Goal: Entertainment & Leisure: Consume media (video, audio)

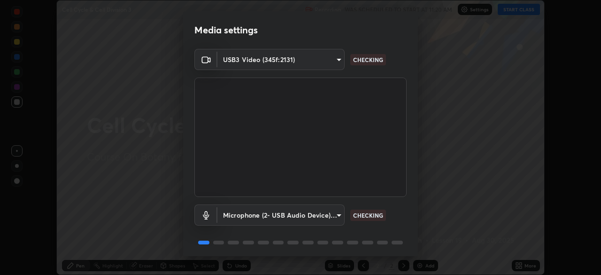
scroll to position [33, 0]
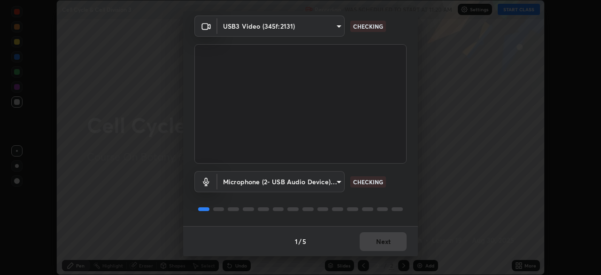
click at [392, 244] on div "1 / 5 Next" at bounding box center [300, 241] width 235 height 30
click at [378, 247] on div "1 / 5 Next" at bounding box center [300, 241] width 235 height 30
click at [379, 245] on div "1 / 5 Next" at bounding box center [300, 241] width 235 height 30
click at [383, 244] on div "1 / 5 Next" at bounding box center [300, 241] width 235 height 30
click at [387, 245] on div "1 / 5 Next" at bounding box center [300, 241] width 235 height 30
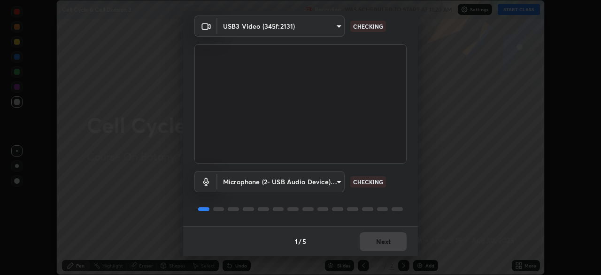
click at [385, 245] on div "1 / 5 Next" at bounding box center [300, 241] width 235 height 30
click at [387, 246] on div "1 / 5 Next" at bounding box center [300, 241] width 235 height 30
click at [389, 245] on div "1 / 5 Next" at bounding box center [300, 241] width 235 height 30
click at [388, 247] on div "1 / 5 Next" at bounding box center [300, 241] width 235 height 30
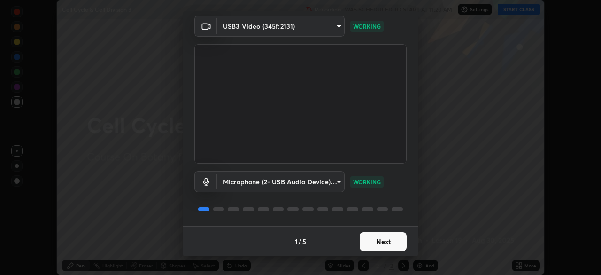
click at [387, 247] on button "Next" at bounding box center [383, 241] width 47 height 19
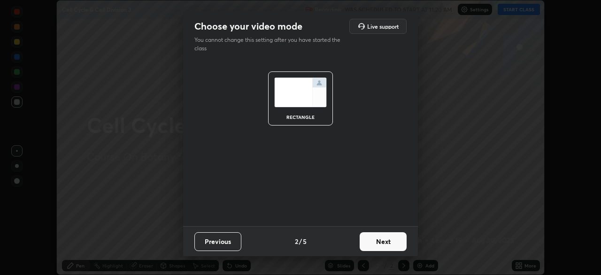
scroll to position [0, 0]
click at [386, 246] on button "Next" at bounding box center [383, 241] width 47 height 19
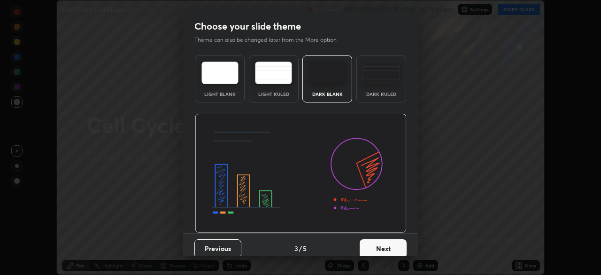
click at [390, 245] on button "Next" at bounding box center [383, 248] width 47 height 19
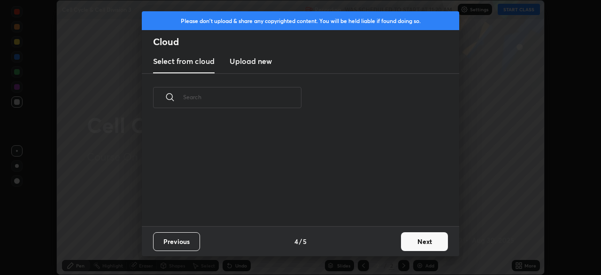
click at [411, 244] on button "Next" at bounding box center [424, 241] width 47 height 19
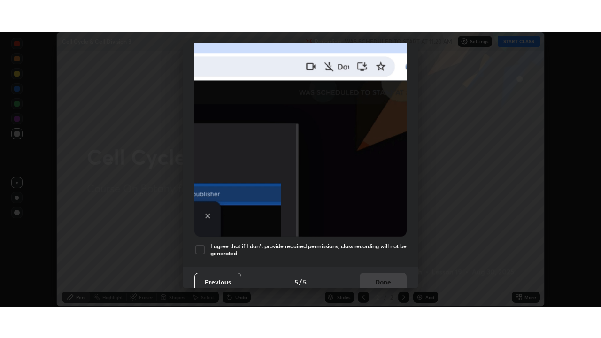
scroll to position [225, 0]
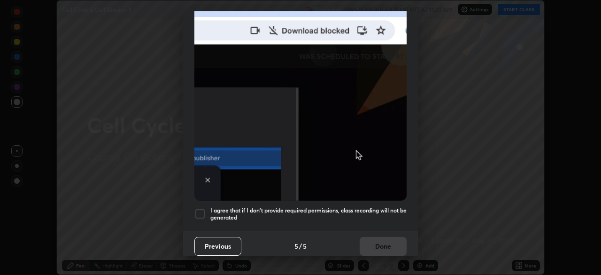
click at [384, 214] on h5 "I agree that if I don't provide required permissions, class recording will not …" at bounding box center [308, 214] width 196 height 15
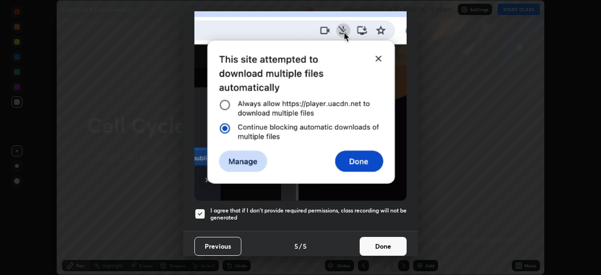
click at [385, 241] on button "Done" at bounding box center [383, 246] width 47 height 19
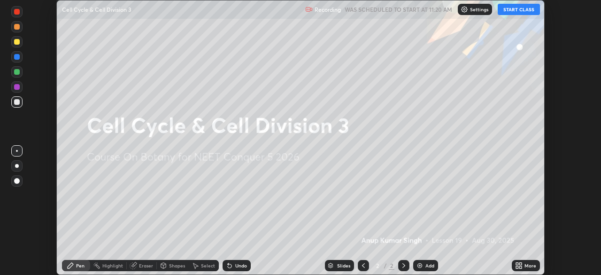
click at [518, 266] on icon at bounding box center [517, 267] width 2 height 2
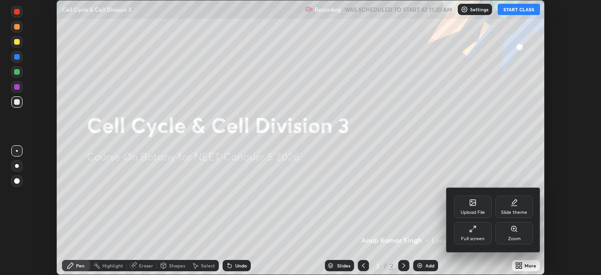
click at [477, 237] on div "Full screen" at bounding box center [472, 238] width 23 height 5
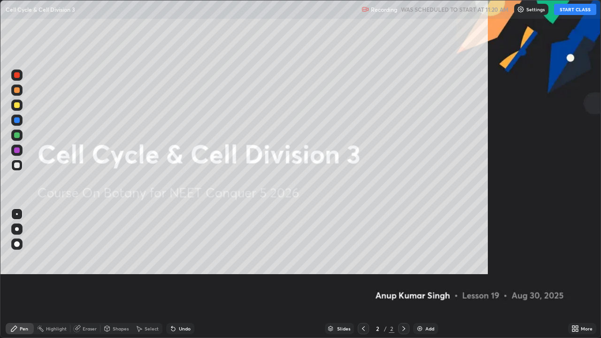
scroll to position [338, 601]
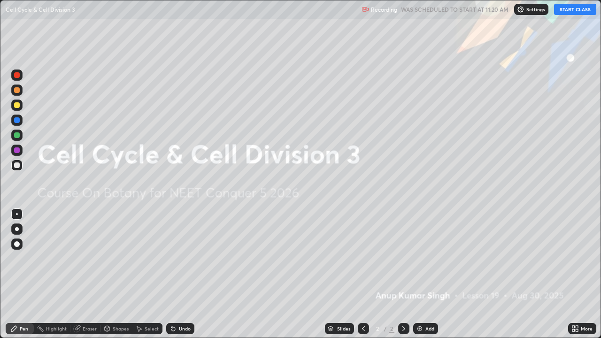
click at [567, 9] on button "START CLASS" at bounding box center [575, 9] width 42 height 11
click at [403, 274] on icon at bounding box center [404, 329] width 8 height 8
click at [422, 274] on img at bounding box center [420, 329] width 8 height 8
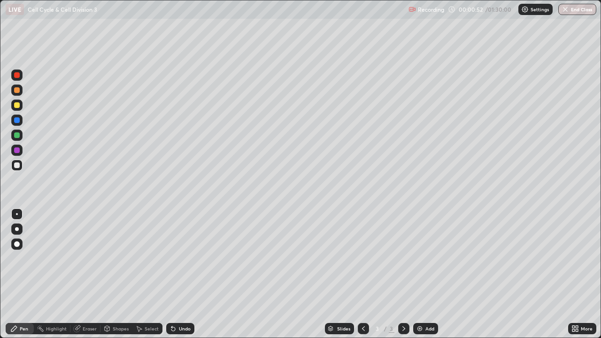
click at [20, 230] on div at bounding box center [16, 229] width 11 height 11
click at [172, 274] on icon at bounding box center [173, 329] width 4 height 4
click at [89, 274] on div "Eraser" at bounding box center [90, 328] width 14 height 5
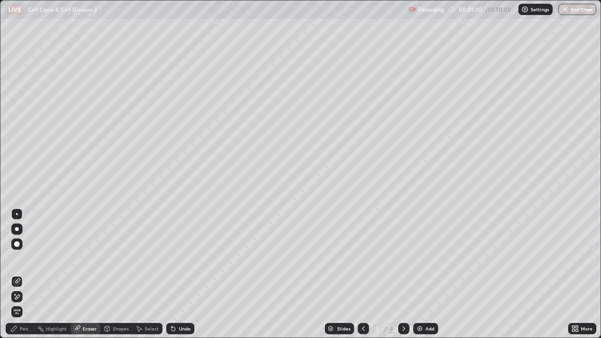
click at [24, 274] on div "Pen" at bounding box center [24, 328] width 8 height 5
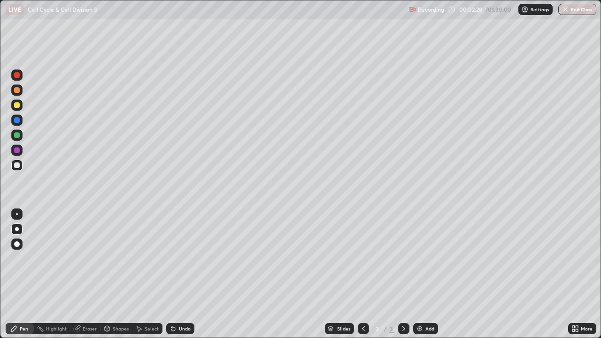
click at [16, 135] on div at bounding box center [17, 135] width 6 height 6
click at [16, 165] on div at bounding box center [17, 165] width 6 height 6
click at [15, 248] on div at bounding box center [16, 244] width 11 height 11
click at [17, 214] on div at bounding box center [17, 214] width 2 height 2
click at [17, 229] on div at bounding box center [17, 229] width 4 height 4
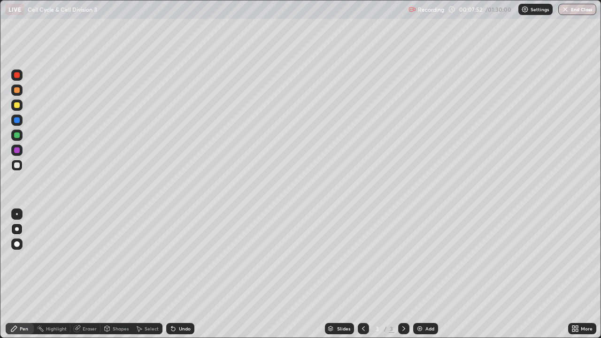
click at [17, 105] on div at bounding box center [17, 105] width 6 height 6
click at [16, 165] on div at bounding box center [17, 165] width 6 height 6
click at [22, 213] on div at bounding box center [16, 214] width 11 height 11
click at [15, 107] on div at bounding box center [17, 105] width 6 height 6
click at [16, 169] on div at bounding box center [16, 165] width 11 height 11
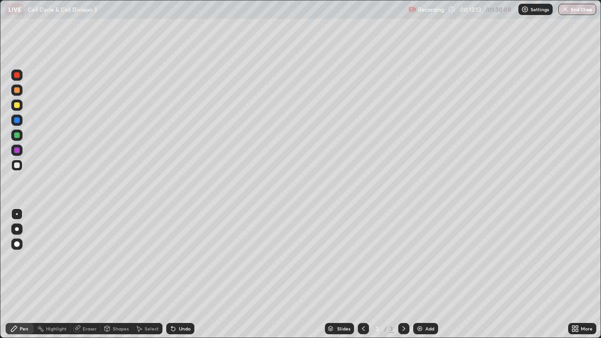
click at [17, 133] on div at bounding box center [17, 135] width 6 height 6
click at [414, 274] on div "Add" at bounding box center [425, 328] width 25 height 11
click at [16, 229] on div at bounding box center [17, 229] width 4 height 4
click at [18, 165] on div at bounding box center [17, 165] width 6 height 6
click at [18, 242] on div at bounding box center [17, 244] width 6 height 6
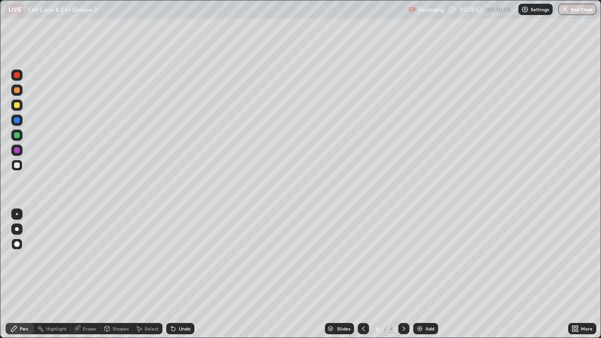
click at [16, 216] on div at bounding box center [16, 214] width 11 height 11
click at [16, 136] on div at bounding box center [17, 135] width 6 height 6
click at [364, 274] on icon at bounding box center [364, 329] width 8 height 8
click at [403, 274] on icon at bounding box center [404, 329] width 8 height 8
click at [19, 106] on div at bounding box center [17, 105] width 6 height 6
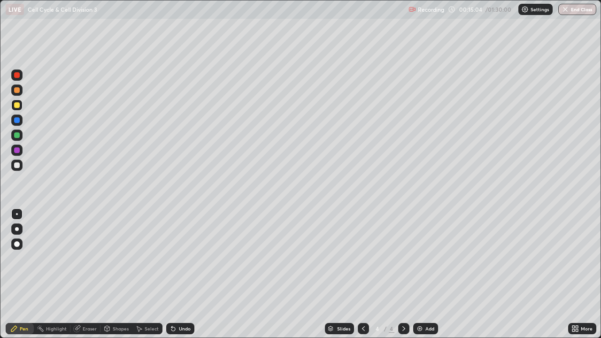
click at [362, 274] on icon at bounding box center [363, 328] width 3 height 5
click at [363, 274] on icon at bounding box center [364, 329] width 8 height 8
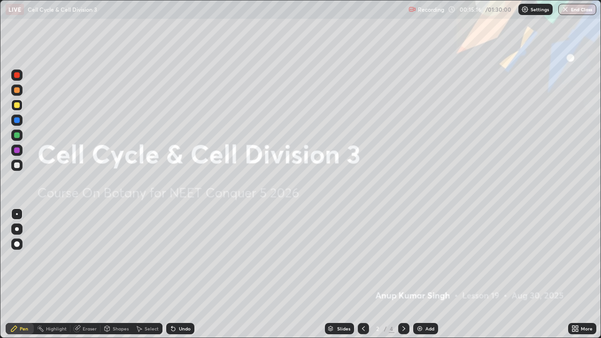
click at [404, 274] on icon at bounding box center [403, 328] width 3 height 5
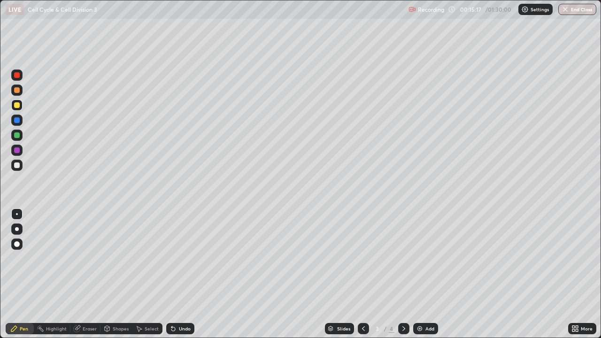
click at [404, 274] on icon at bounding box center [404, 329] width 8 height 8
click at [18, 135] on div at bounding box center [17, 135] width 6 height 6
click at [18, 104] on div at bounding box center [17, 105] width 6 height 6
click at [16, 167] on div at bounding box center [17, 165] width 6 height 6
click at [17, 92] on div at bounding box center [17, 90] width 6 height 6
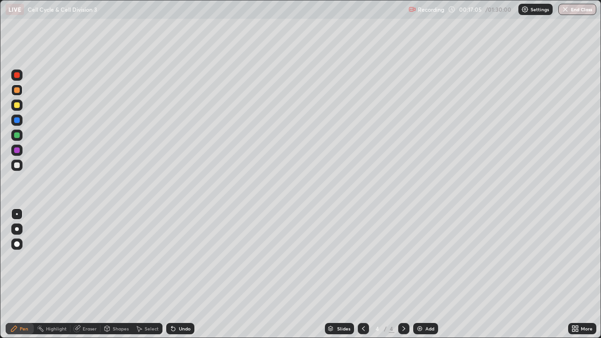
click at [18, 246] on div at bounding box center [17, 244] width 6 height 6
click at [17, 214] on div at bounding box center [17, 214] width 2 height 2
click at [15, 135] on div at bounding box center [17, 135] width 6 height 6
click at [20, 106] on div at bounding box center [16, 105] width 11 height 11
click at [18, 147] on div at bounding box center [17, 150] width 6 height 6
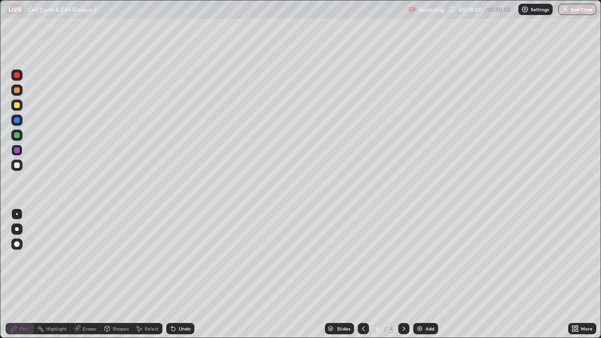
click at [14, 165] on div at bounding box center [17, 165] width 6 height 6
click at [17, 76] on div at bounding box center [17, 75] width 6 height 6
click at [18, 136] on div at bounding box center [17, 135] width 6 height 6
click at [16, 166] on div at bounding box center [17, 165] width 6 height 6
click at [15, 140] on div at bounding box center [16, 135] width 11 height 11
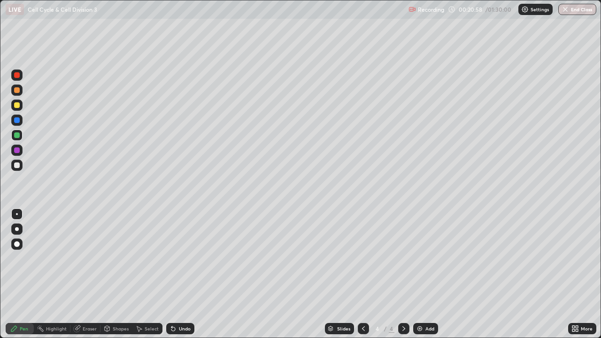
click at [13, 245] on div at bounding box center [16, 244] width 11 height 11
click at [15, 103] on div at bounding box center [17, 105] width 6 height 6
click at [15, 134] on div at bounding box center [17, 135] width 6 height 6
click at [16, 103] on div at bounding box center [17, 105] width 6 height 6
click at [13, 137] on div at bounding box center [16, 135] width 11 height 11
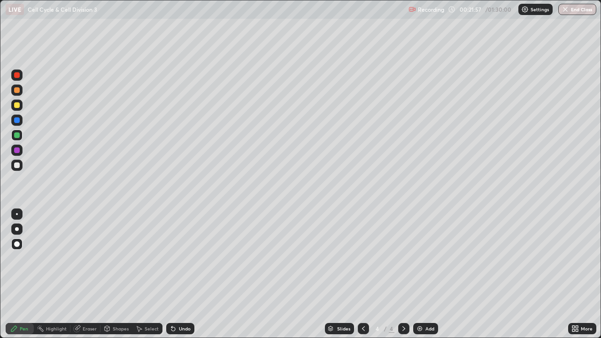
click at [17, 106] on div at bounding box center [17, 105] width 6 height 6
click at [15, 137] on div at bounding box center [17, 135] width 6 height 6
click at [19, 107] on div at bounding box center [16, 105] width 11 height 11
click at [416, 274] on img at bounding box center [420, 329] width 8 height 8
click at [363, 274] on icon at bounding box center [364, 329] width 8 height 8
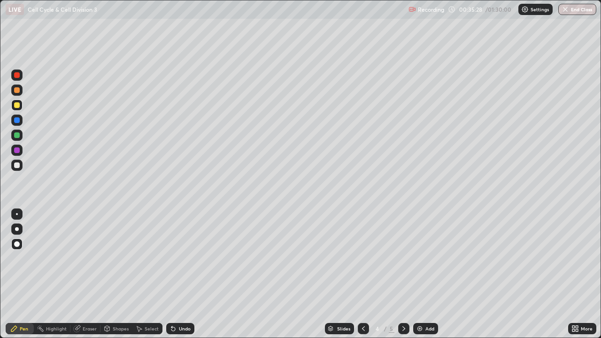
click at [363, 274] on icon at bounding box center [364, 329] width 8 height 8
click at [402, 274] on icon at bounding box center [404, 329] width 8 height 8
click at [420, 274] on img at bounding box center [420, 329] width 8 height 8
click at [16, 230] on div at bounding box center [17, 229] width 4 height 4
click at [20, 168] on div at bounding box center [16, 165] width 11 height 11
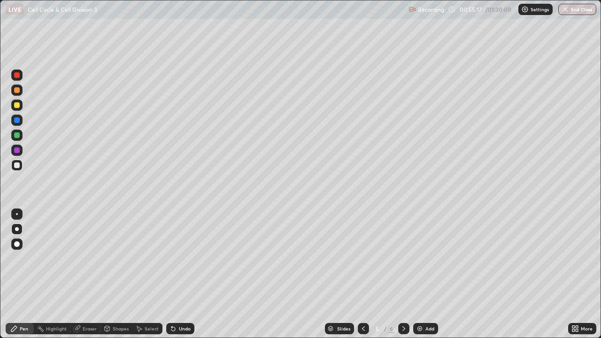
click at [92, 274] on div "Eraser" at bounding box center [90, 328] width 14 height 5
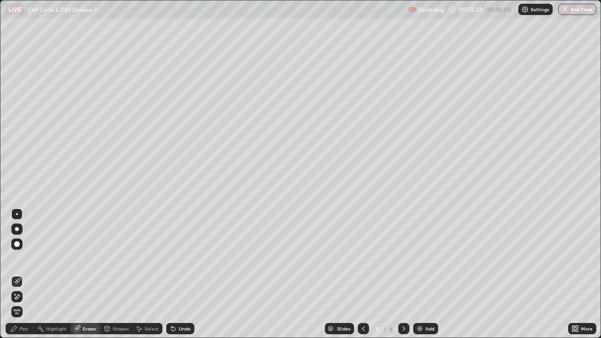
click at [23, 274] on div "Pen" at bounding box center [24, 328] width 8 height 5
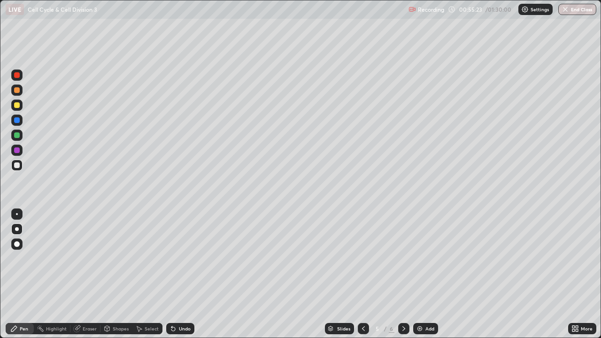
click at [15, 213] on div at bounding box center [16, 214] width 11 height 11
click at [18, 135] on div at bounding box center [17, 135] width 6 height 6
click at [19, 108] on div at bounding box center [16, 105] width 11 height 11
click at [16, 167] on div at bounding box center [17, 165] width 6 height 6
click at [17, 76] on div at bounding box center [17, 75] width 6 height 6
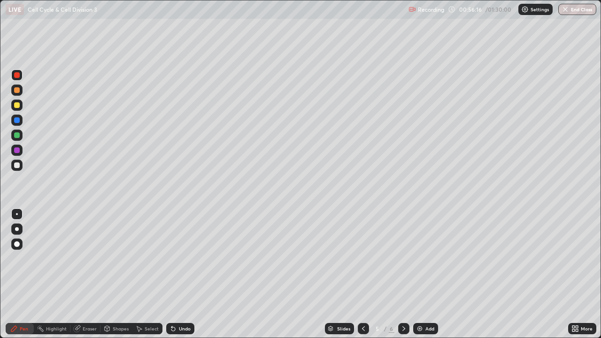
click at [17, 92] on div at bounding box center [17, 90] width 6 height 6
click at [90, 274] on div "Eraser" at bounding box center [90, 328] width 14 height 5
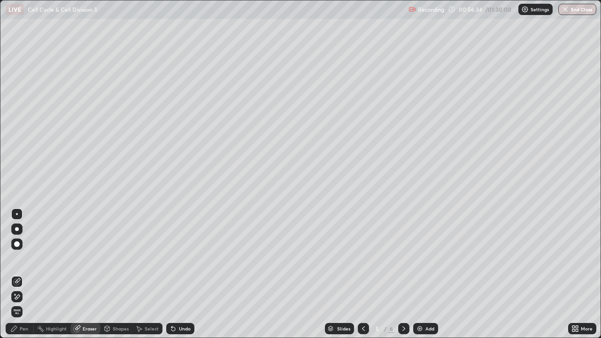
click at [93, 274] on div "Eraser" at bounding box center [90, 328] width 14 height 5
click at [23, 274] on div "Pen" at bounding box center [24, 328] width 8 height 5
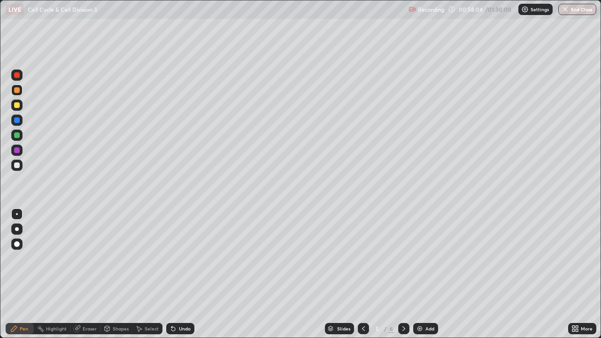
click at [18, 150] on div at bounding box center [17, 150] width 6 height 6
click at [18, 168] on div at bounding box center [17, 165] width 6 height 6
click at [424, 274] on div "Add" at bounding box center [425, 328] width 25 height 11
click at [18, 230] on div at bounding box center [17, 229] width 4 height 4
click at [18, 106] on div at bounding box center [17, 105] width 6 height 6
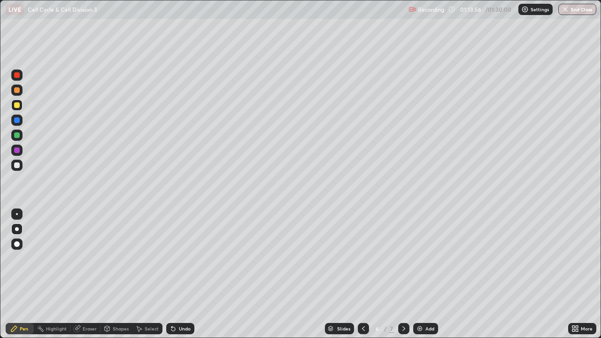
click at [18, 135] on div at bounding box center [17, 135] width 6 height 6
click at [18, 107] on div at bounding box center [17, 105] width 6 height 6
click at [20, 135] on div at bounding box center [16, 135] width 11 height 11
click at [15, 164] on div at bounding box center [17, 165] width 6 height 6
click at [18, 213] on div at bounding box center [16, 214] width 11 height 11
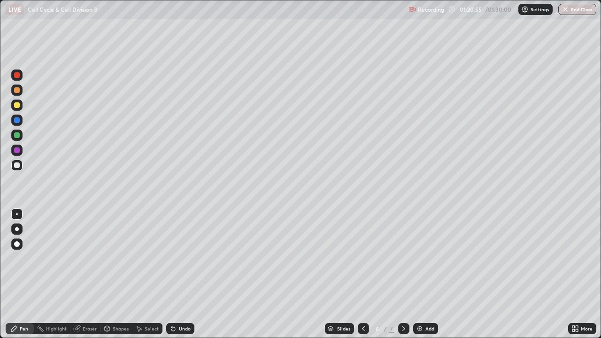
click at [363, 274] on icon at bounding box center [364, 329] width 8 height 8
click at [363, 274] on div at bounding box center [363, 328] width 11 height 11
click at [404, 274] on icon at bounding box center [404, 329] width 8 height 8
click at [403, 274] on icon at bounding box center [403, 328] width 3 height 5
click at [363, 274] on icon at bounding box center [364, 329] width 8 height 8
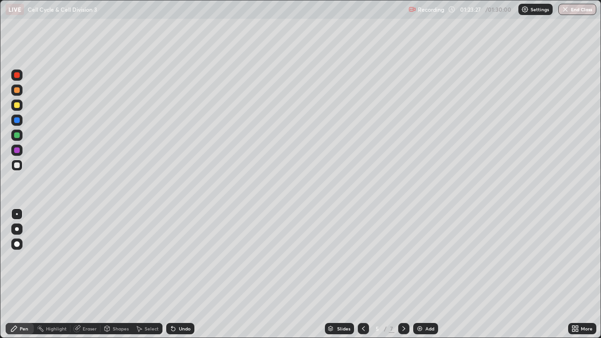
click at [360, 274] on div at bounding box center [363, 328] width 11 height 11
click at [17, 150] on div at bounding box center [17, 150] width 6 height 6
click at [402, 274] on icon at bounding box center [404, 329] width 8 height 8
click at [401, 274] on div at bounding box center [403, 328] width 11 height 11
click at [363, 274] on icon at bounding box center [364, 329] width 8 height 8
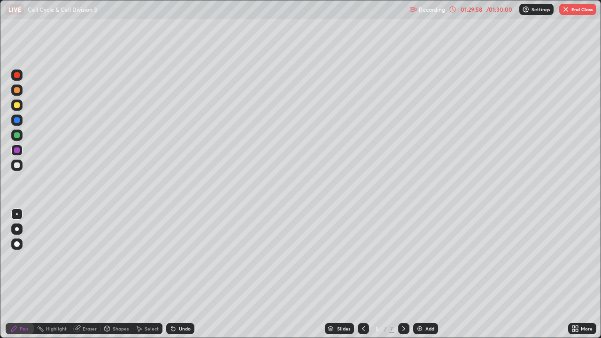
click at [362, 274] on icon at bounding box center [363, 328] width 3 height 5
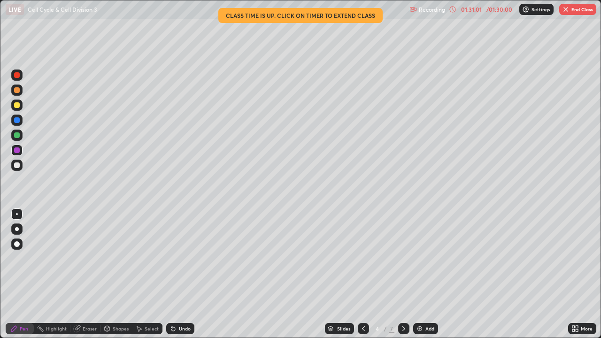
click at [403, 274] on icon at bounding box center [404, 329] width 8 height 8
click at [569, 10] on button "End Class" at bounding box center [577, 9] width 37 height 11
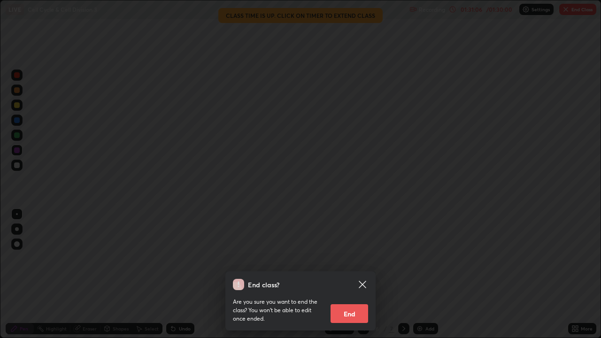
click at [358, 274] on button "End" at bounding box center [350, 313] width 38 height 19
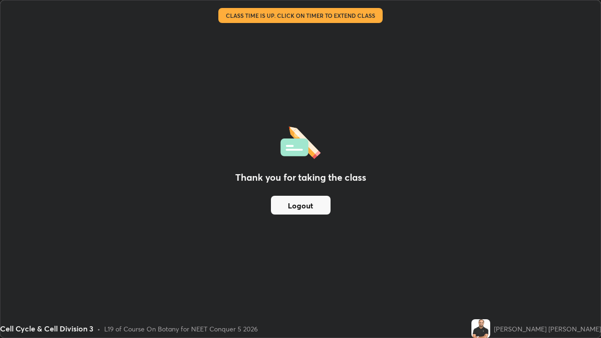
click at [302, 210] on button "Logout" at bounding box center [301, 205] width 60 height 19
click at [303, 209] on button "Logout" at bounding box center [301, 205] width 60 height 19
click at [304, 206] on button "Logout" at bounding box center [301, 205] width 60 height 19
